Goal: Task Accomplishment & Management: Use online tool/utility

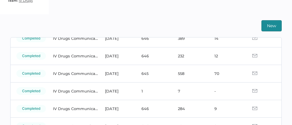
scroll to position [48, 0]
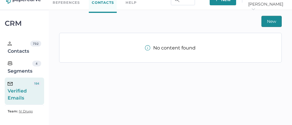
scroll to position [14, 0]
